Goal: Navigation & Orientation: Find specific page/section

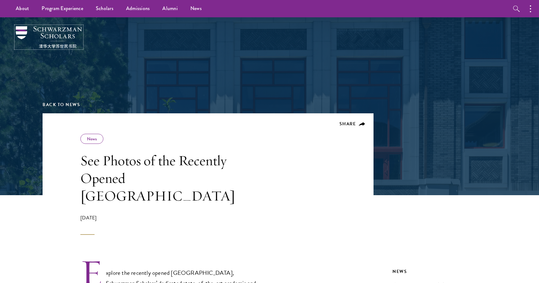
click at [63, 35] on img at bounding box center [49, 37] width 66 height 22
click at [168, 9] on link "Alumni" at bounding box center [170, 8] width 28 height 17
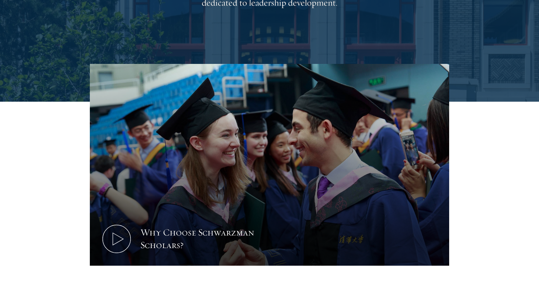
scroll to position [190, 0]
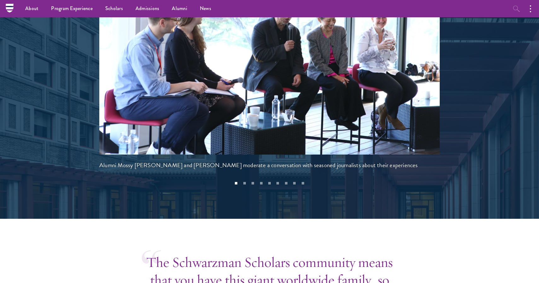
scroll to position [1312, 0]
